Goal: Information Seeking & Learning: Learn about a topic

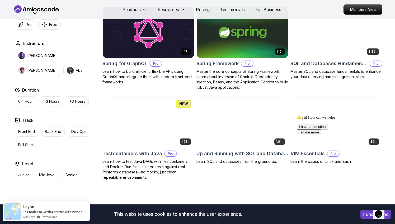
scroll to position [1344, 0]
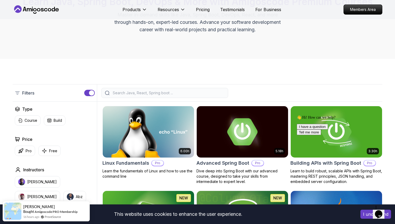
scroll to position [63, 0]
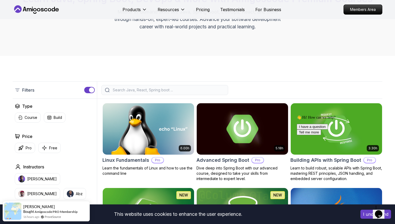
click at [229, 164] on div "5.18h Advanced Spring Boot Pro Dive deep into Spring Boot with our advanced cou…" at bounding box center [243, 142] width 92 height 78
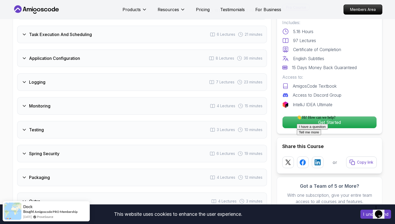
scroll to position [940, 0]
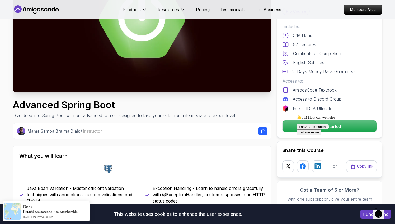
scroll to position [0, 0]
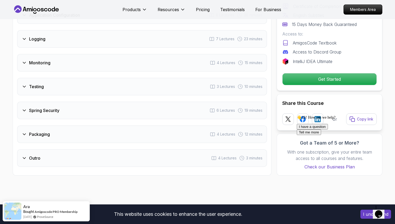
click at [166, 54] on div "Monitoring 4 Lectures 15 minutes" at bounding box center [142, 62] width 250 height 17
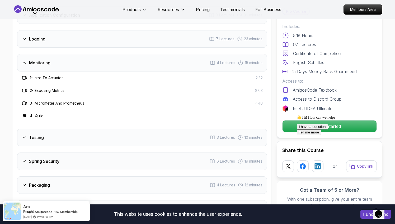
scroll to position [848, 0]
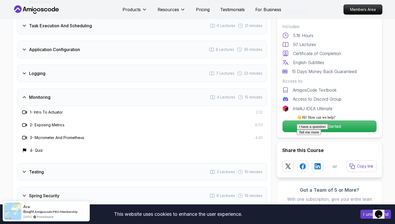
click at [166, 64] on div "Logging 7 Lectures 23 minutes" at bounding box center [142, 72] width 250 height 17
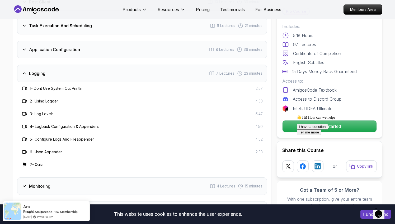
click at [171, 41] on div "Application Configuration 8 Lectures 36 minutes" at bounding box center [142, 49] width 250 height 17
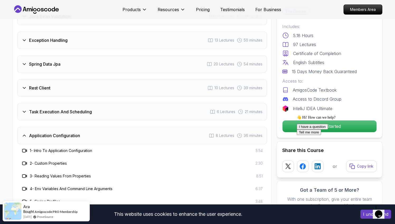
scroll to position [755, 0]
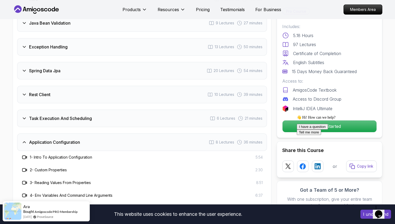
click at [166, 86] on div "Rest Client 10 Lectures 39 minutes" at bounding box center [142, 94] width 250 height 17
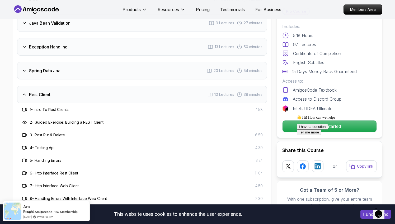
click at [176, 62] on div "Spring Data Jpa 20 Lectures 54 minutes" at bounding box center [142, 70] width 250 height 17
